Goal: Book appointment/travel/reservation

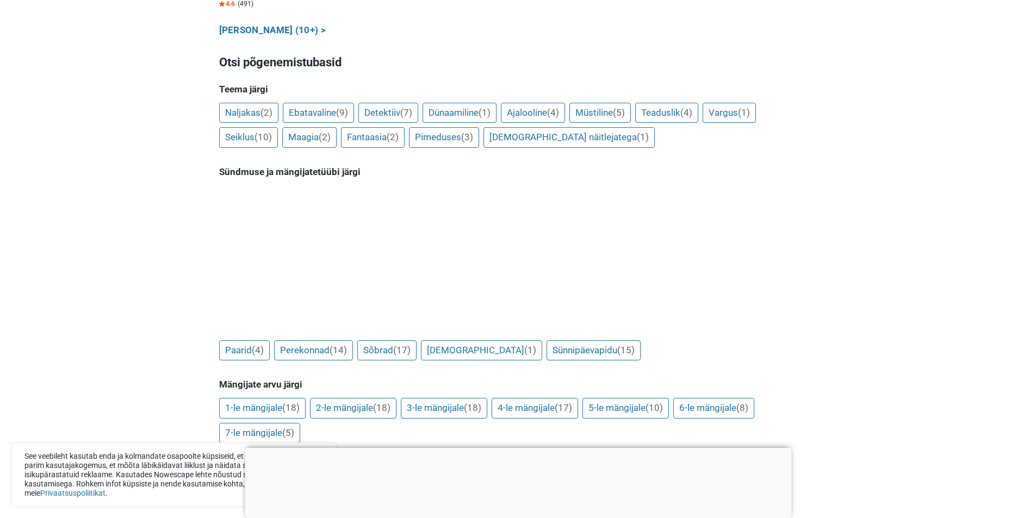
scroll to position [924, 0]
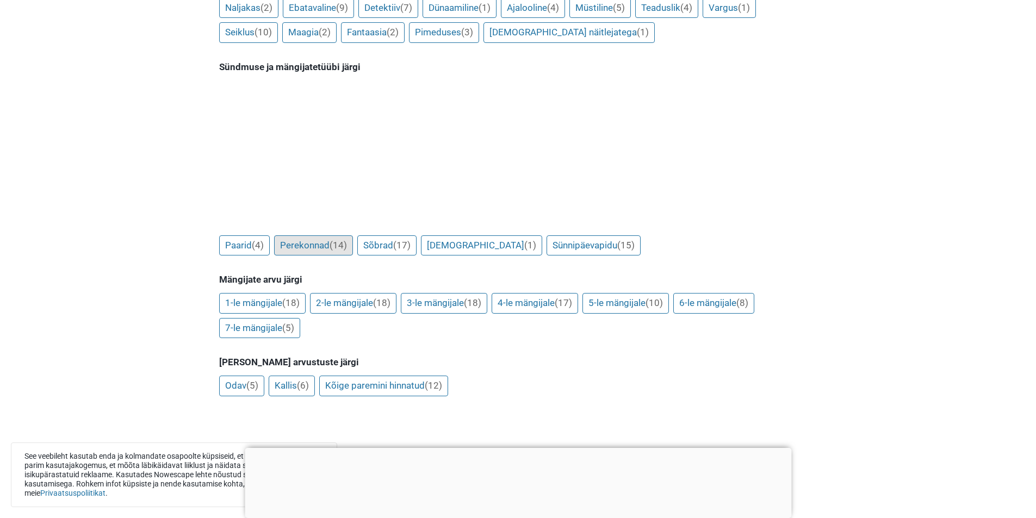
click at [332, 235] on link "Perekonnad (14)" at bounding box center [313, 245] width 79 height 21
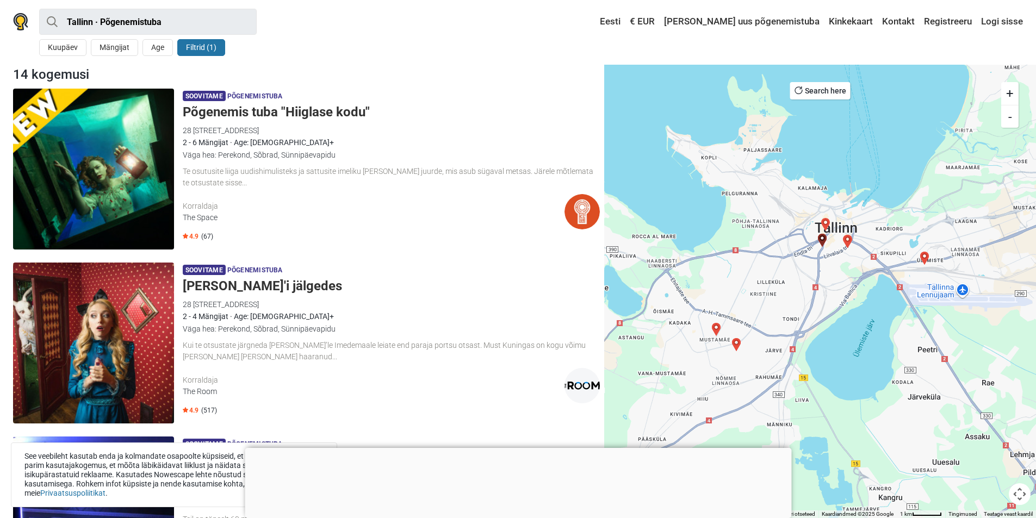
click at [260, 107] on h5 "Põgenemis tuba "Hiiglase kodu"" at bounding box center [391, 112] width 417 height 16
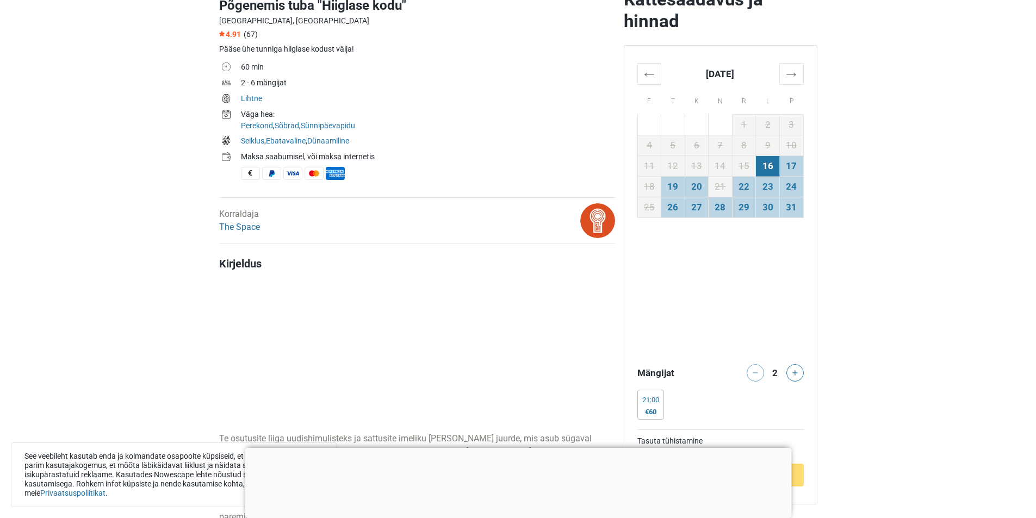
scroll to position [326, 0]
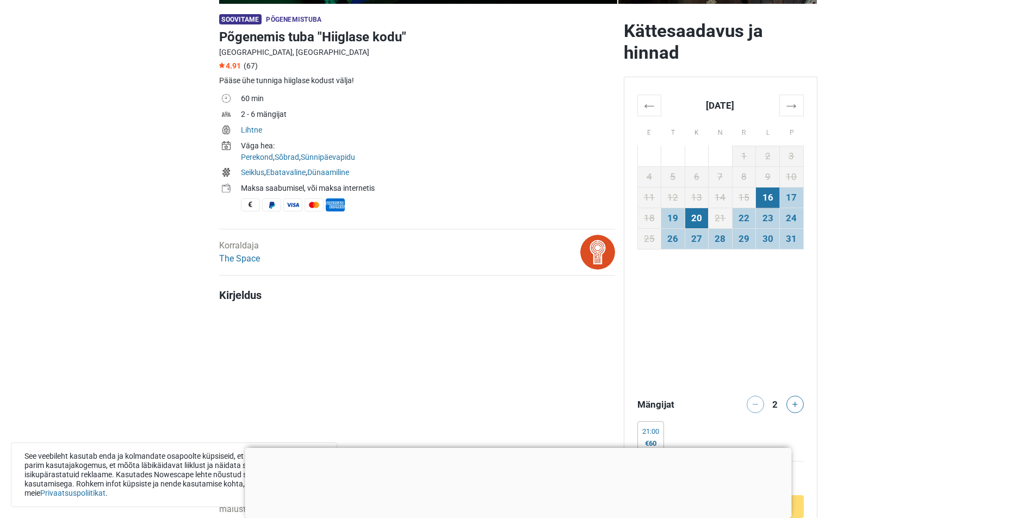
click at [698, 220] on td "20" at bounding box center [697, 218] width 24 height 21
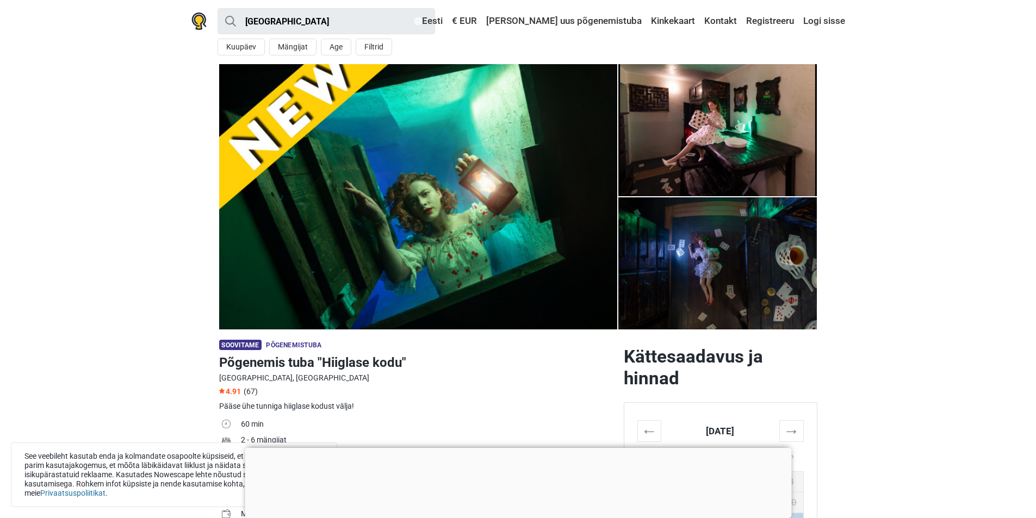
scroll to position [0, 0]
